Goal: Transaction & Acquisition: Book appointment/travel/reservation

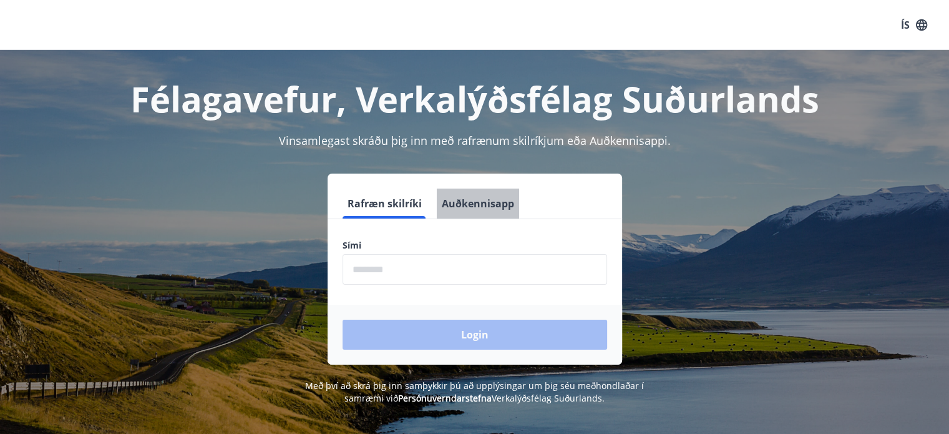
click at [480, 202] on button "Auðkennisapp" at bounding box center [478, 203] width 82 height 30
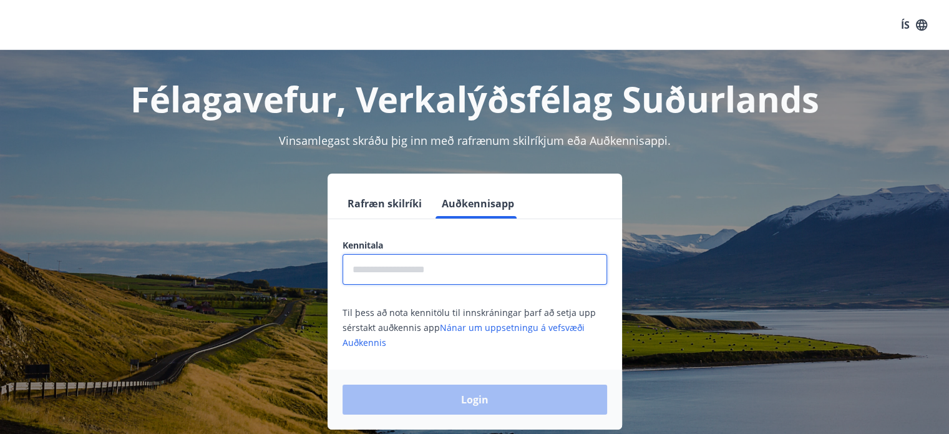
click at [389, 276] on input "text" at bounding box center [475, 269] width 265 height 31
type input "**********"
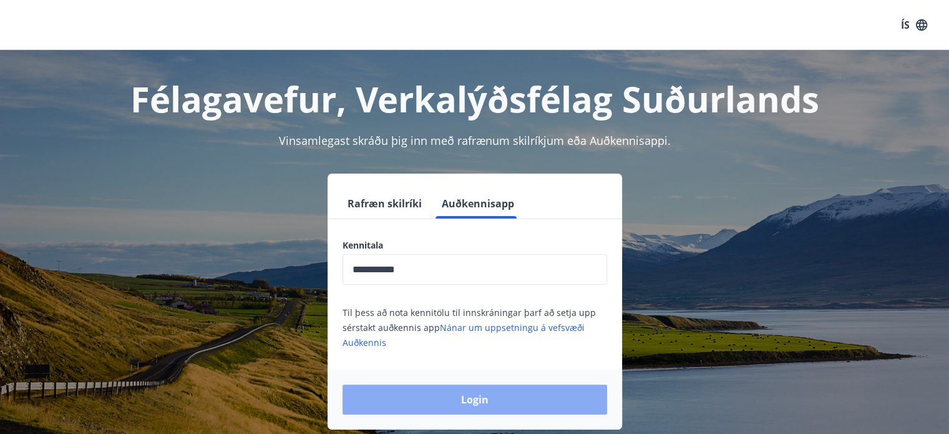
click at [450, 396] on button "Login" at bounding box center [475, 399] width 265 height 30
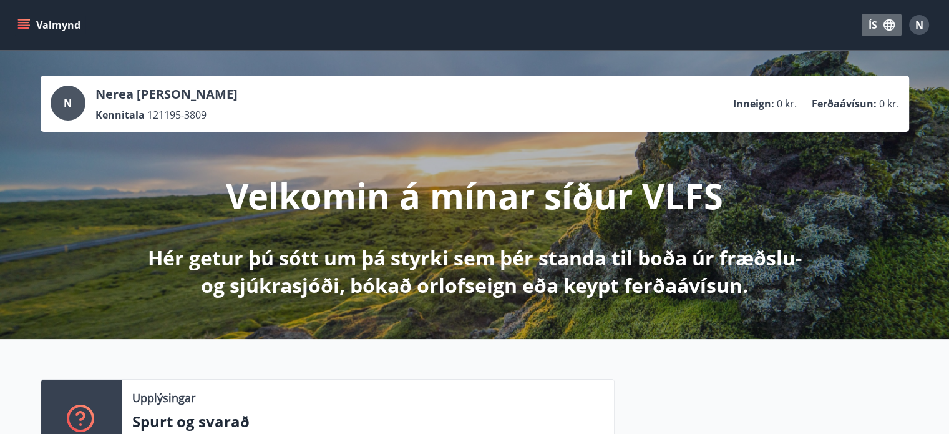
click at [867, 29] on button "ÍS" at bounding box center [882, 25] width 40 height 22
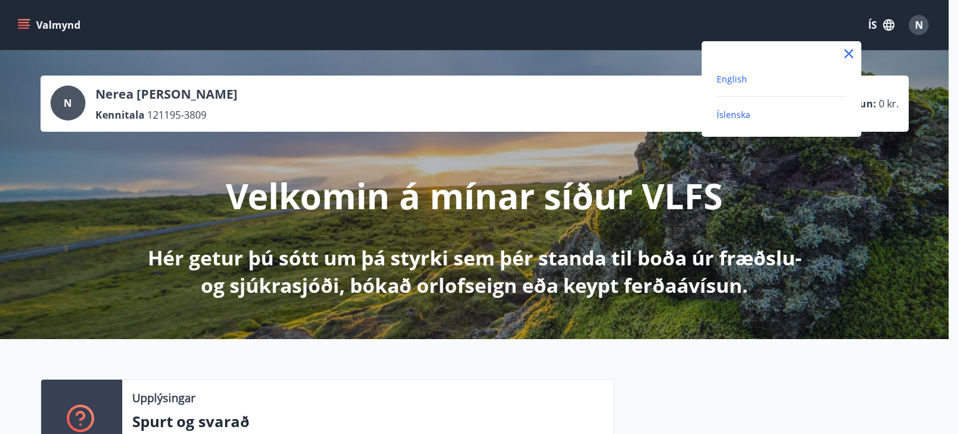
click at [736, 73] on span "English" at bounding box center [732, 79] width 31 height 12
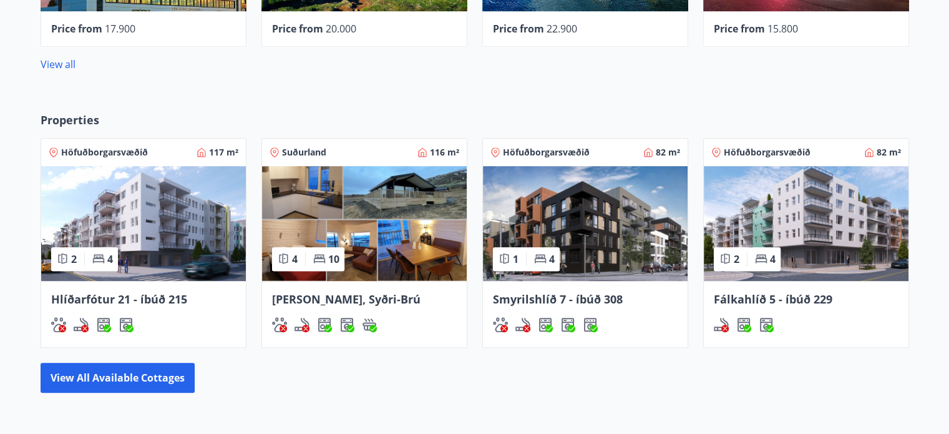
scroll to position [682, 0]
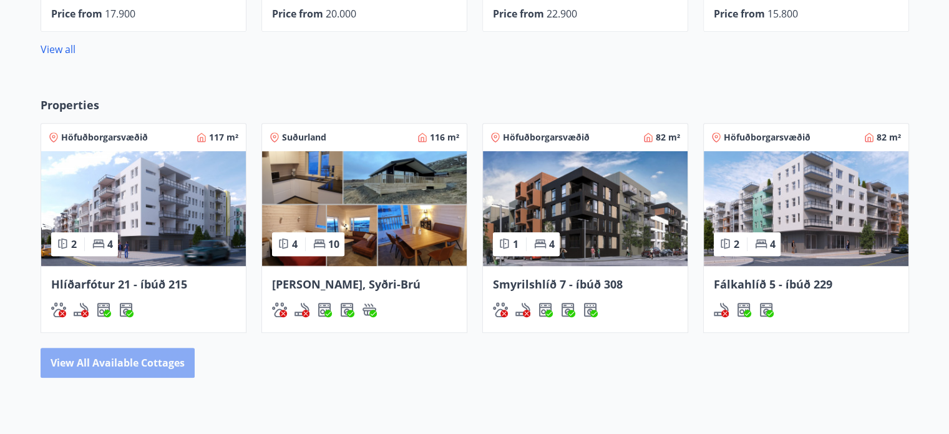
click at [147, 354] on button "View all available cottages" at bounding box center [118, 362] width 154 height 30
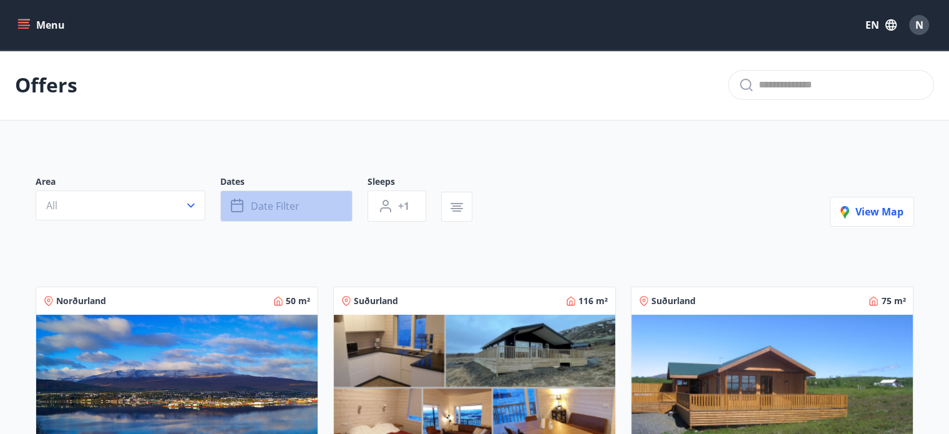
click at [283, 208] on span "Date filter" at bounding box center [275, 206] width 49 height 14
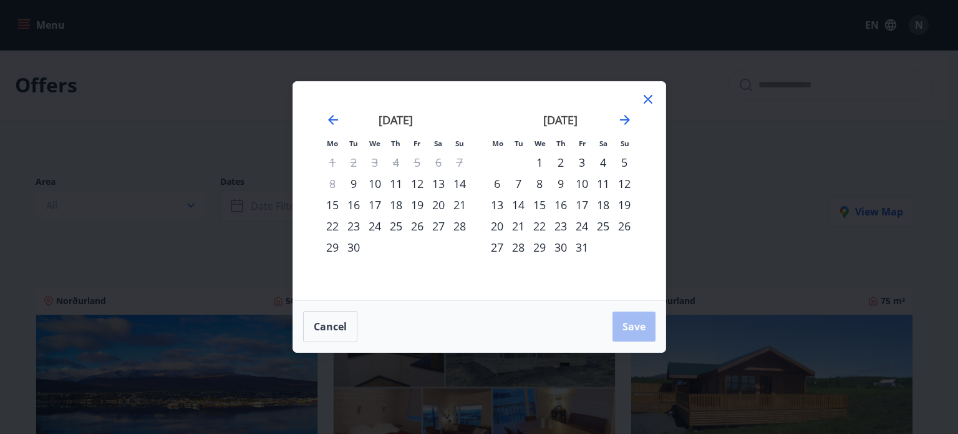
click at [347, 245] on div "30" at bounding box center [353, 246] width 21 height 21
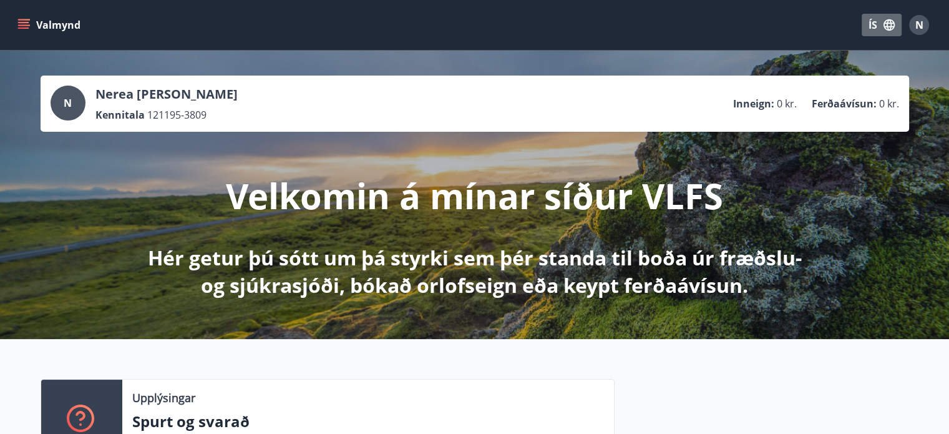
click at [884, 18] on icon "button" at bounding box center [889, 25] width 14 height 14
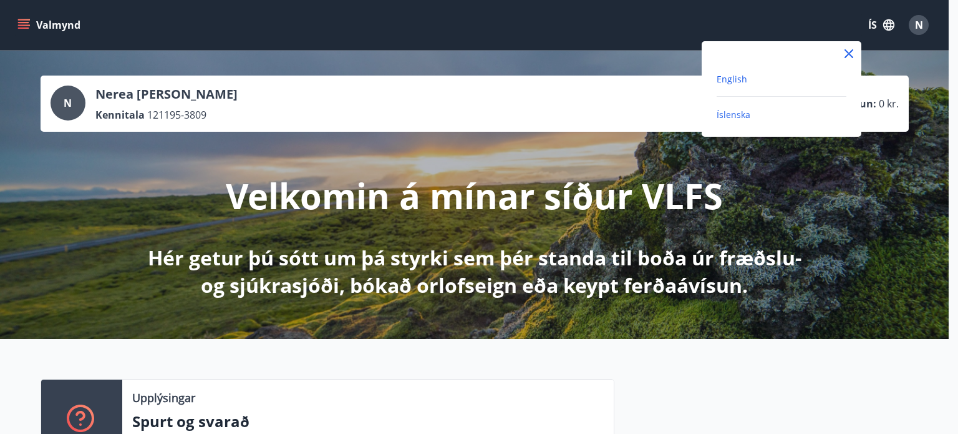
click at [738, 73] on span "English" at bounding box center [732, 79] width 31 height 12
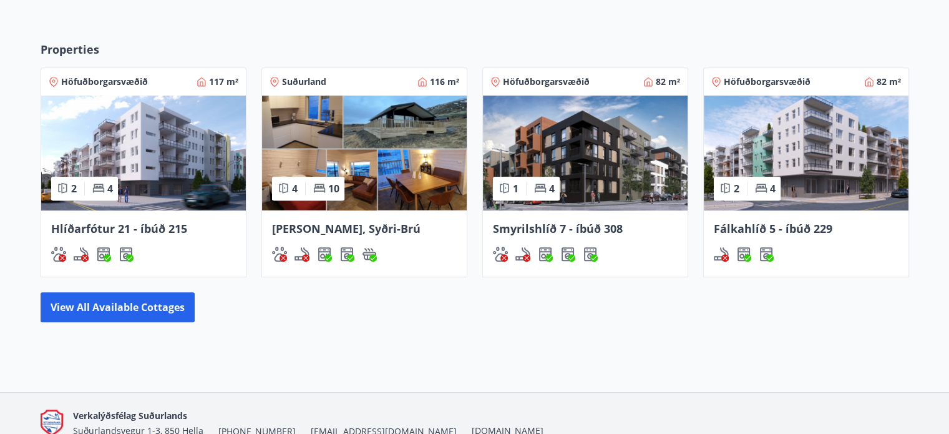
scroll to position [739, 0]
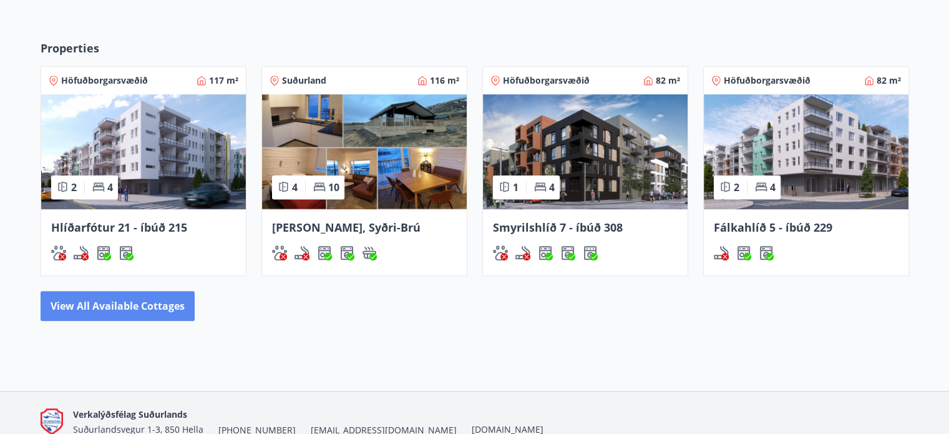
click at [143, 298] on button "View all available cottages" at bounding box center [118, 306] width 154 height 30
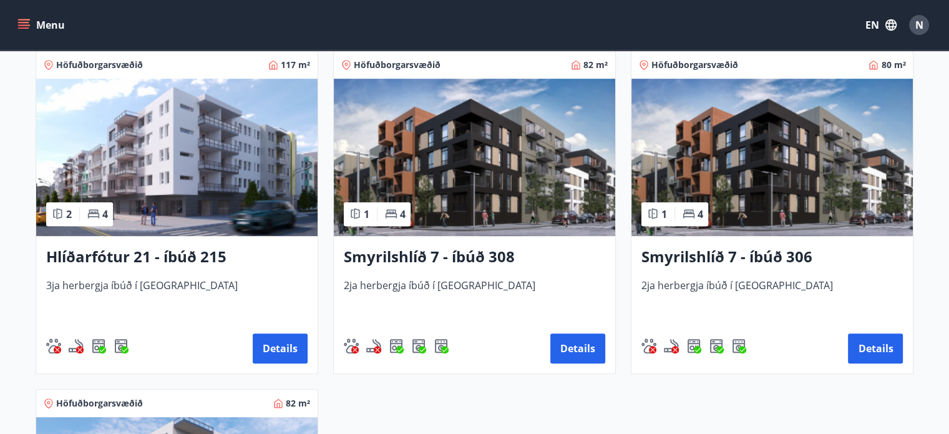
scroll to position [576, 0]
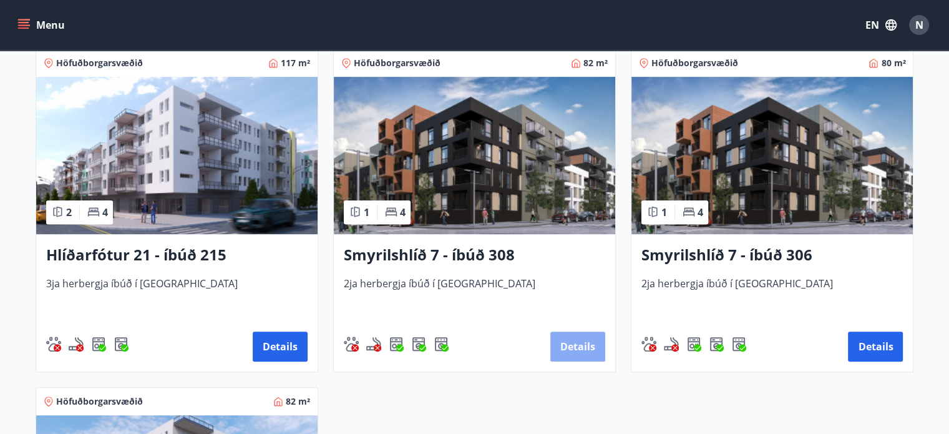
click at [574, 341] on button "Details" at bounding box center [577, 346] width 55 height 30
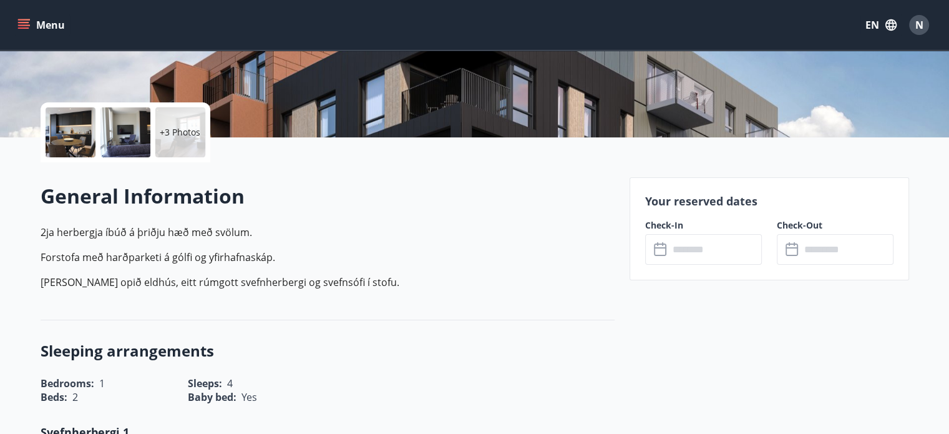
scroll to position [235, 0]
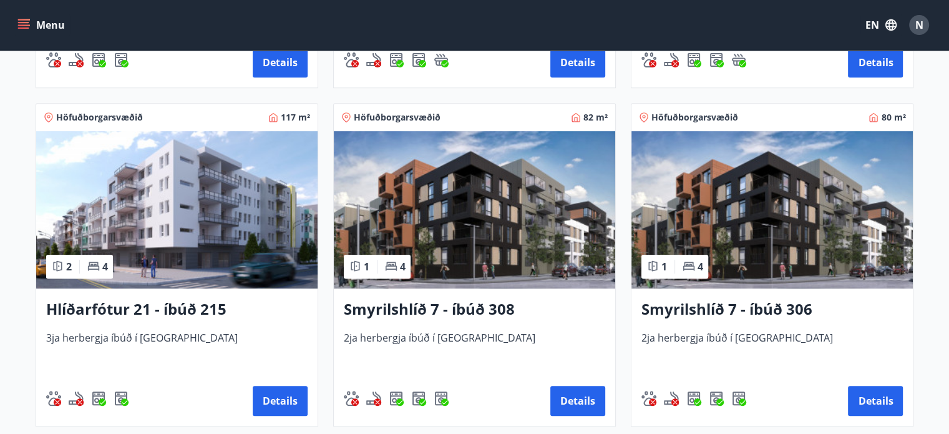
scroll to position [528, 0]
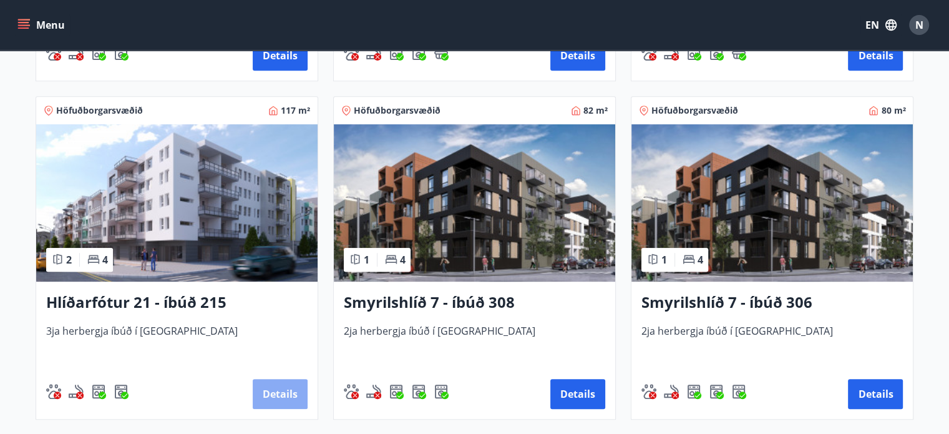
click at [286, 396] on button "Details" at bounding box center [280, 394] width 55 height 30
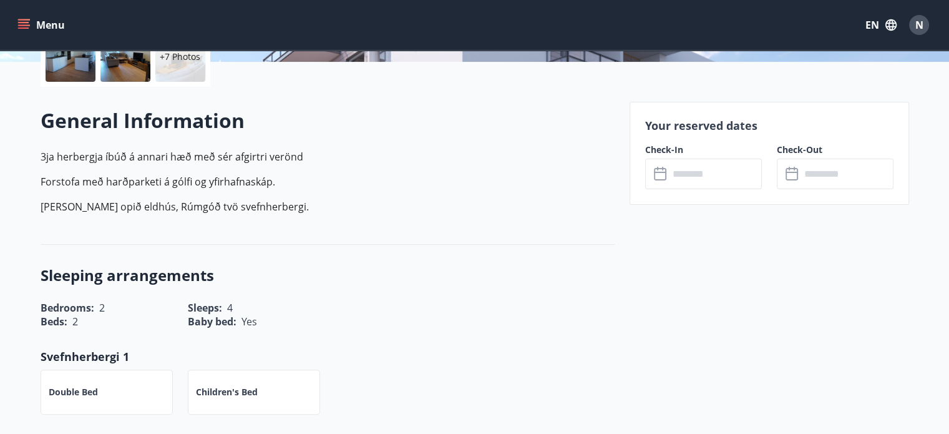
scroll to position [284, 0]
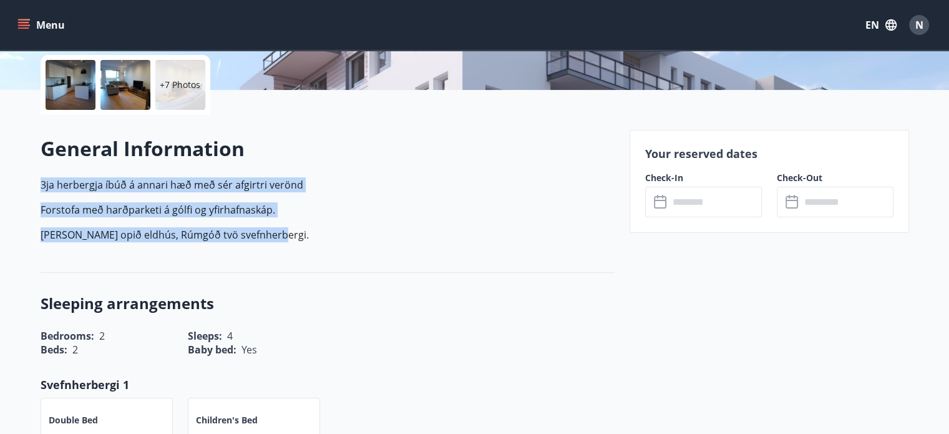
drag, startPoint x: 316, startPoint y: 230, endPoint x: 25, endPoint y: 183, distance: 295.1
copy p "3ja herbergja íbúð á annari hæð með sér afgirtri verönd Forstofa með harðparket…"
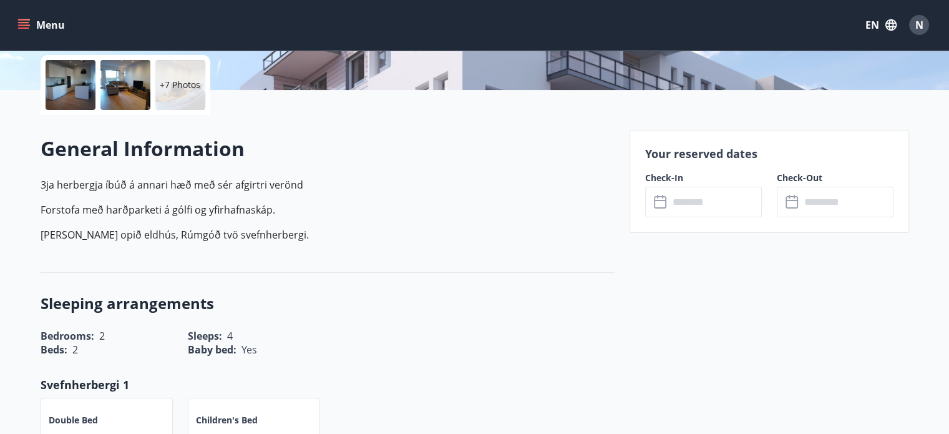
click at [445, 296] on h3 "Sleeping arrangements" at bounding box center [328, 303] width 574 height 21
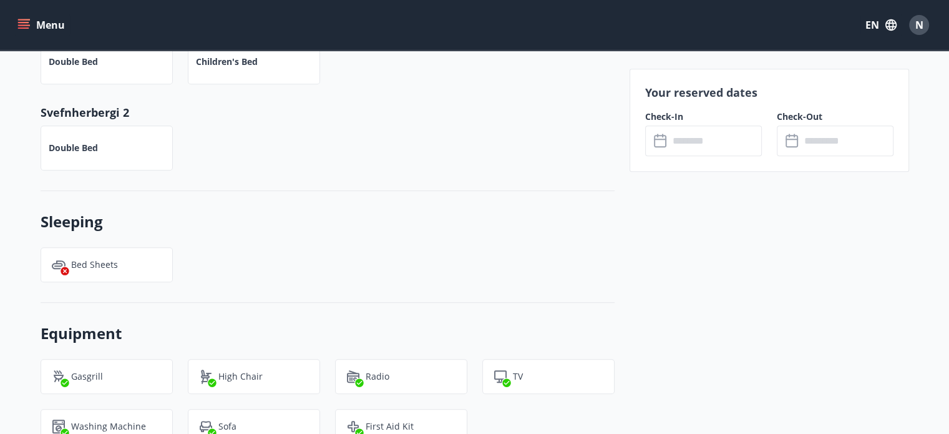
scroll to position [656, 0]
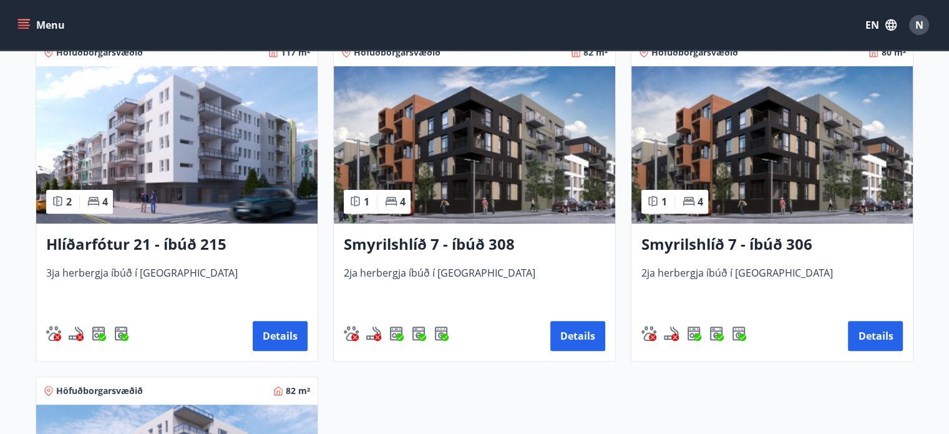
scroll to position [591, 0]
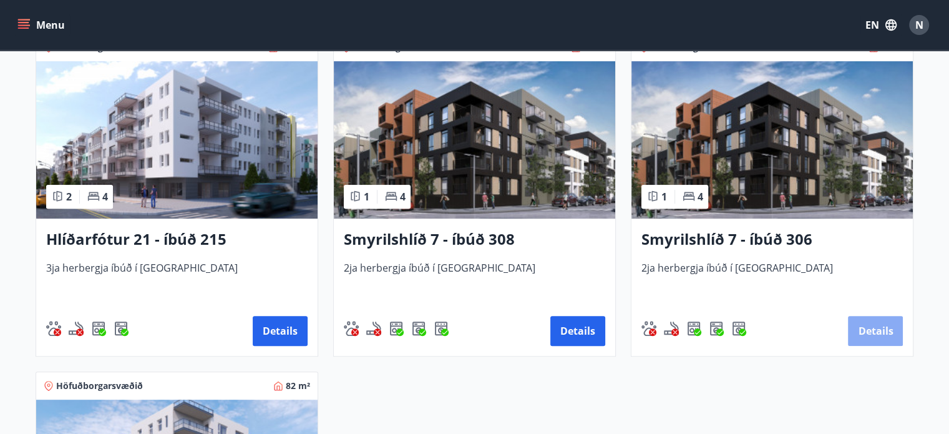
click at [872, 327] on button "Details" at bounding box center [875, 331] width 55 height 30
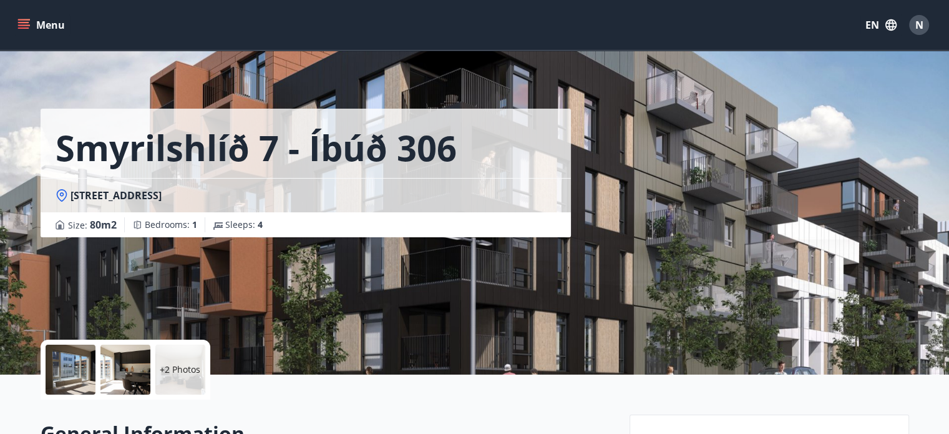
click at [142, 374] on div at bounding box center [125, 369] width 50 height 50
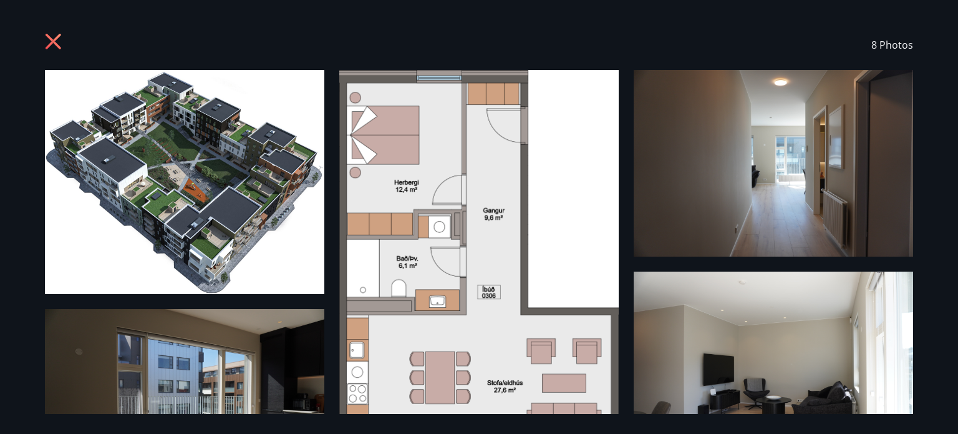
click at [926, 191] on div "8 Photos" at bounding box center [479, 217] width 898 height 394
click at [48, 44] on icon at bounding box center [54, 42] width 16 height 16
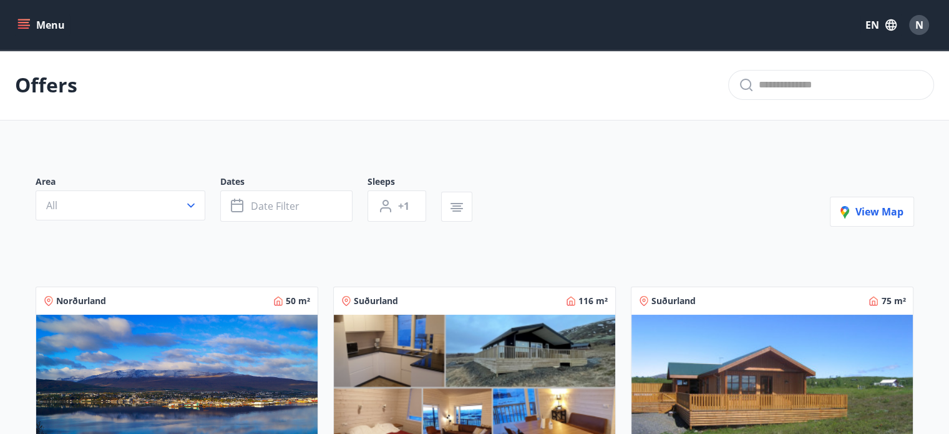
click at [741, 308] on div "Suðurland 75 m²" at bounding box center [771, 300] width 281 height 27
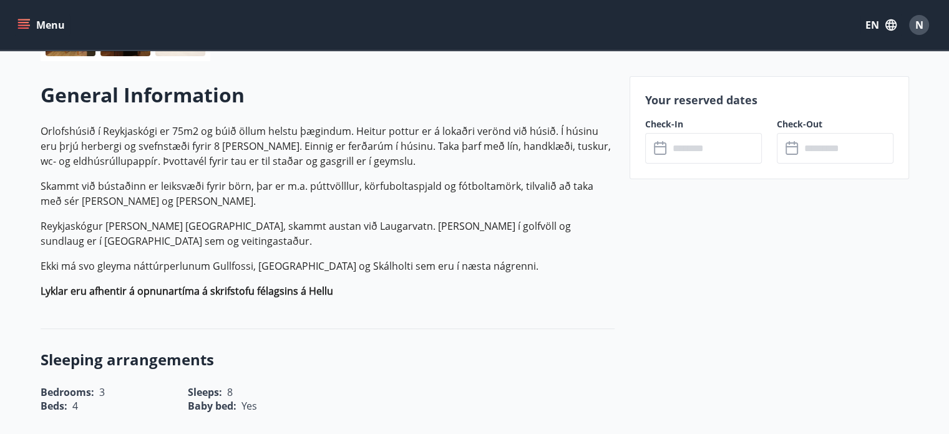
scroll to position [304, 0]
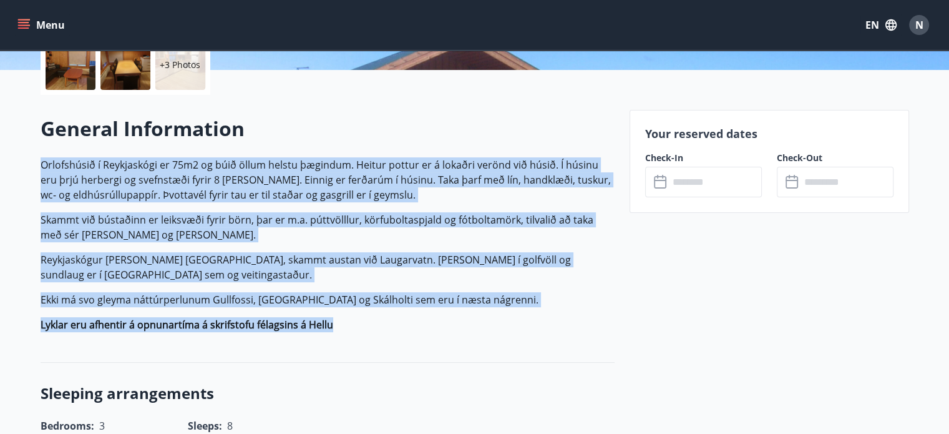
drag, startPoint x: 348, startPoint y: 331, endPoint x: 27, endPoint y: 148, distance: 369.1
copy p "Orlofshúsið í Reykjaskógi er 75m2 og búið öllum helstu þægindum. Heitur pottur …"
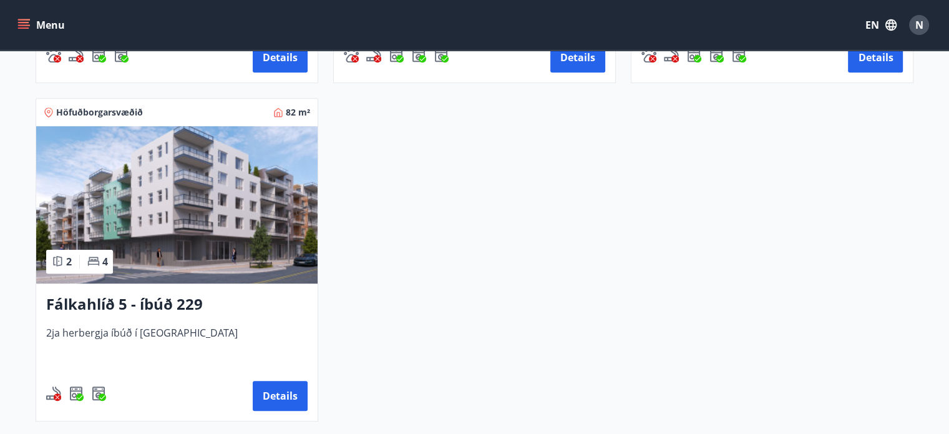
scroll to position [884, 0]
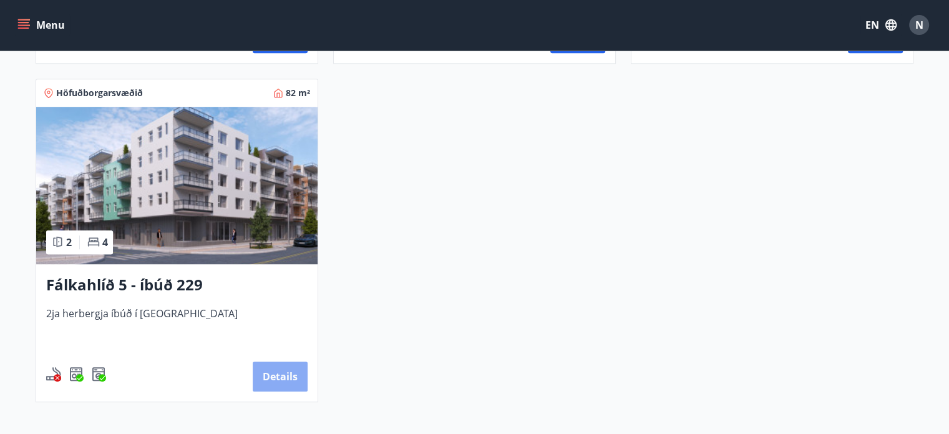
click at [284, 374] on button "Details" at bounding box center [280, 376] width 55 height 30
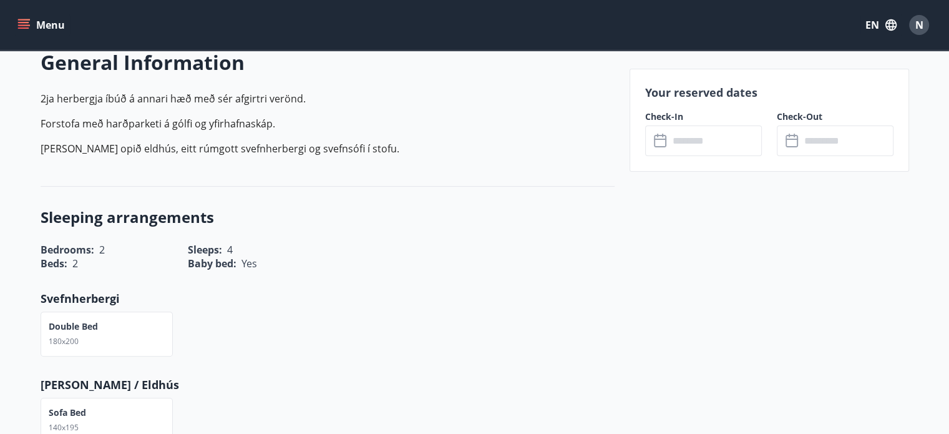
scroll to position [316, 0]
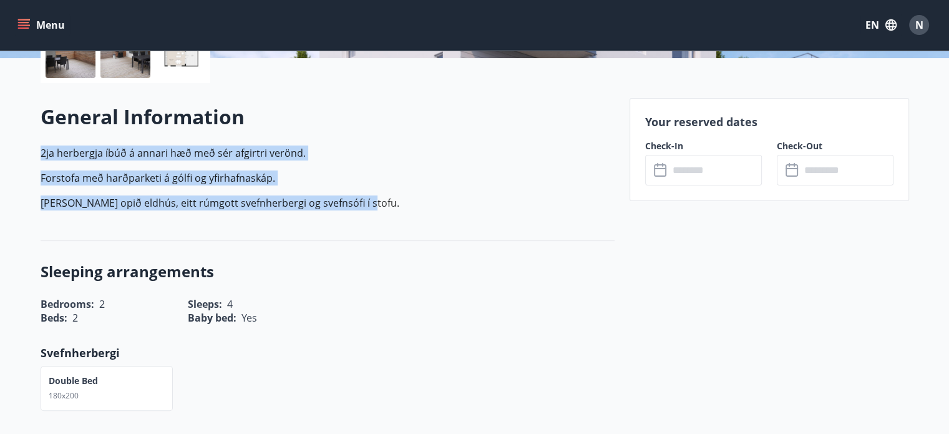
drag, startPoint x: 363, startPoint y: 203, endPoint x: 4, endPoint y: 137, distance: 364.8
copy p "2ja herbergja íbúð á annari hæð með sér afgirtri verönd. Forstofa með harðparke…"
click at [444, 132] on div "General Information 2ja herbergja íbúð á annari hæð með sér afgirtri verönd. Fo…" at bounding box center [328, 161] width 574 height 117
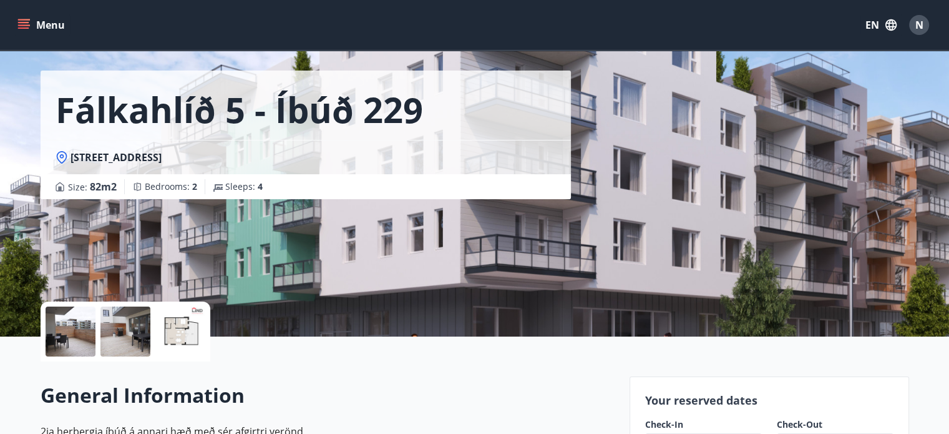
scroll to position [34, 0]
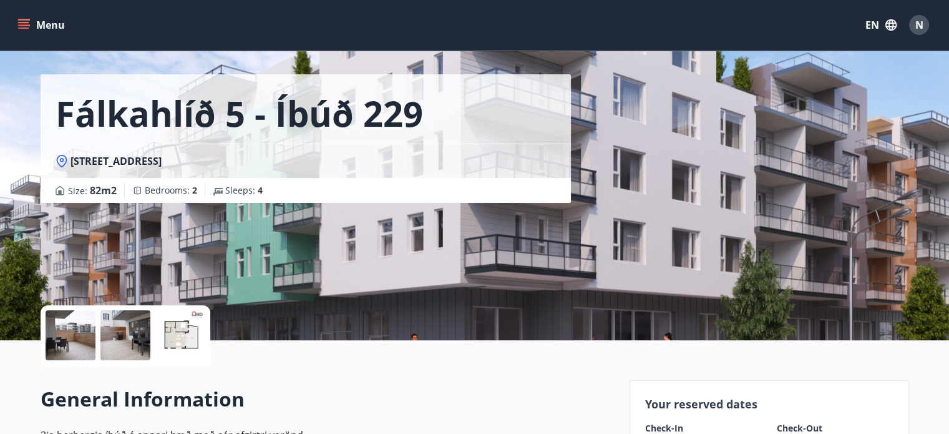
click at [129, 357] on div at bounding box center [125, 335] width 50 height 50
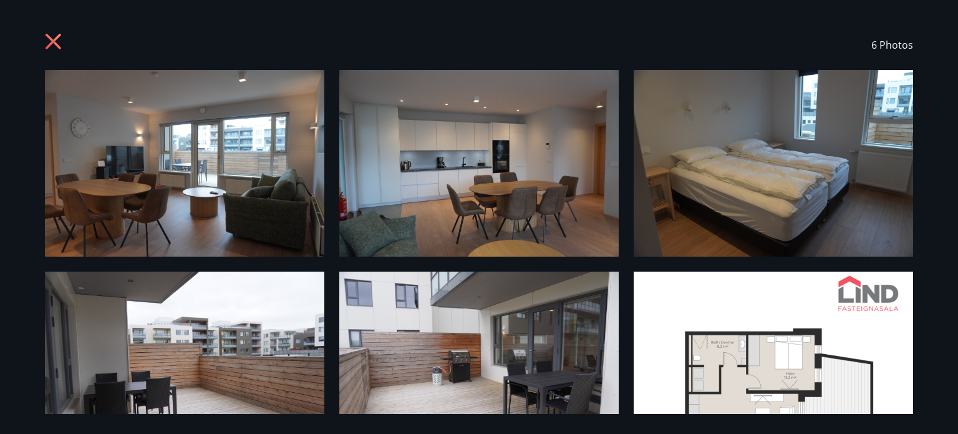
click at [782, 154] on img at bounding box center [773, 163] width 279 height 187
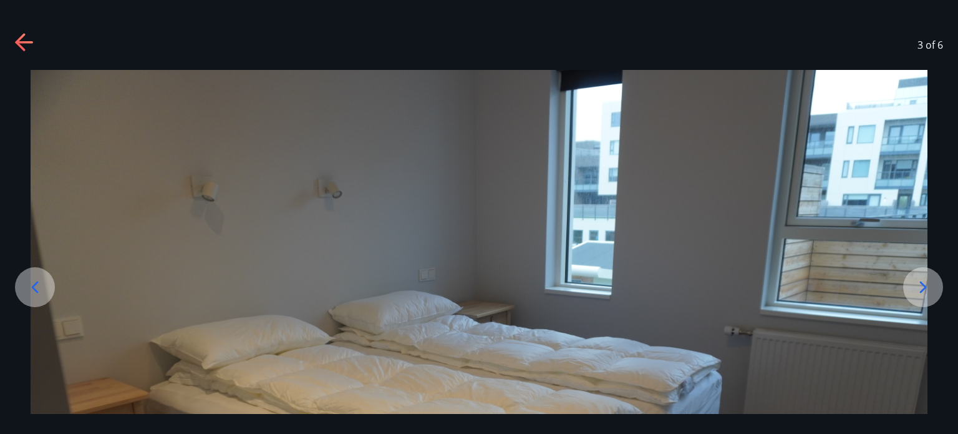
click at [19, 46] on icon at bounding box center [25, 43] width 20 height 20
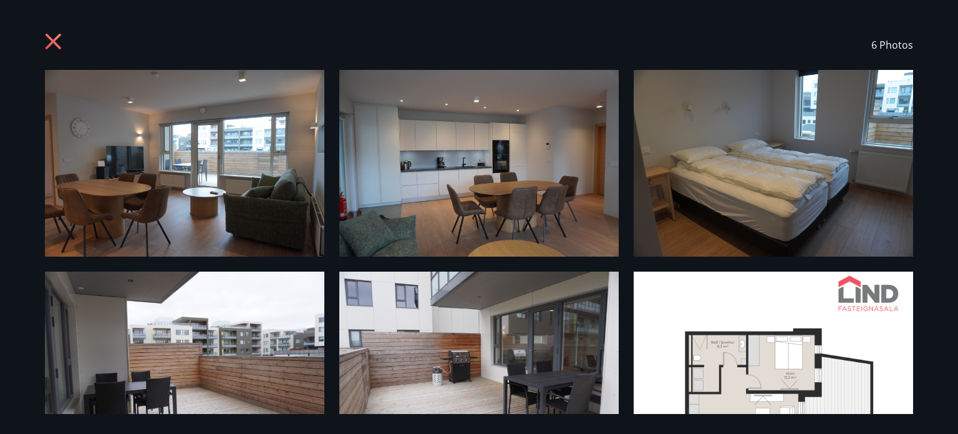
click at [633, 179] on div "6 Photos" at bounding box center [479, 217] width 898 height 394
click at [57, 36] on icon at bounding box center [54, 42] width 16 height 16
